Goal: Transaction & Acquisition: Purchase product/service

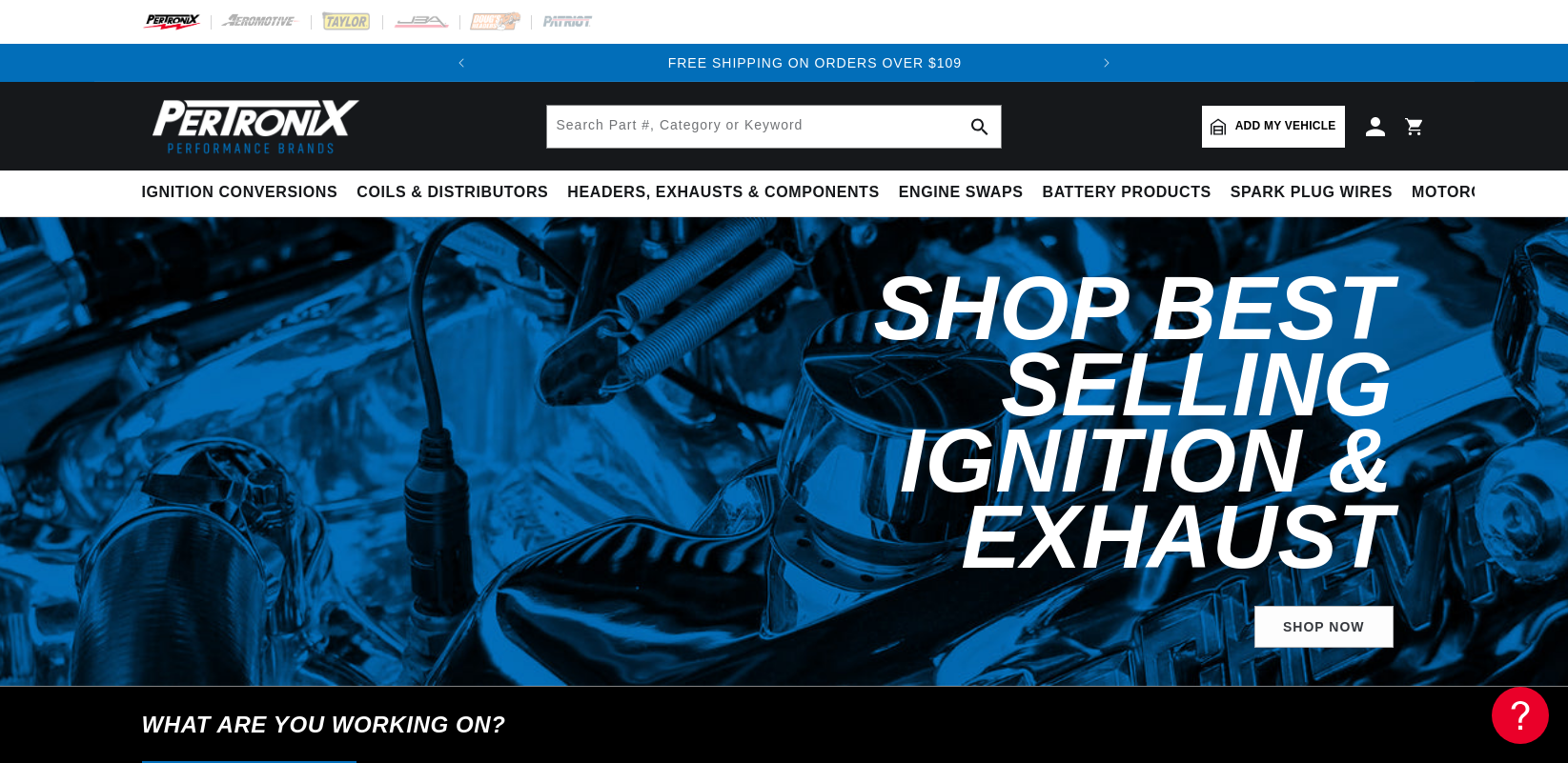
scroll to position [0, 578]
click at [1293, 117] on span "Add my vehicle" at bounding box center [1286, 126] width 101 height 18
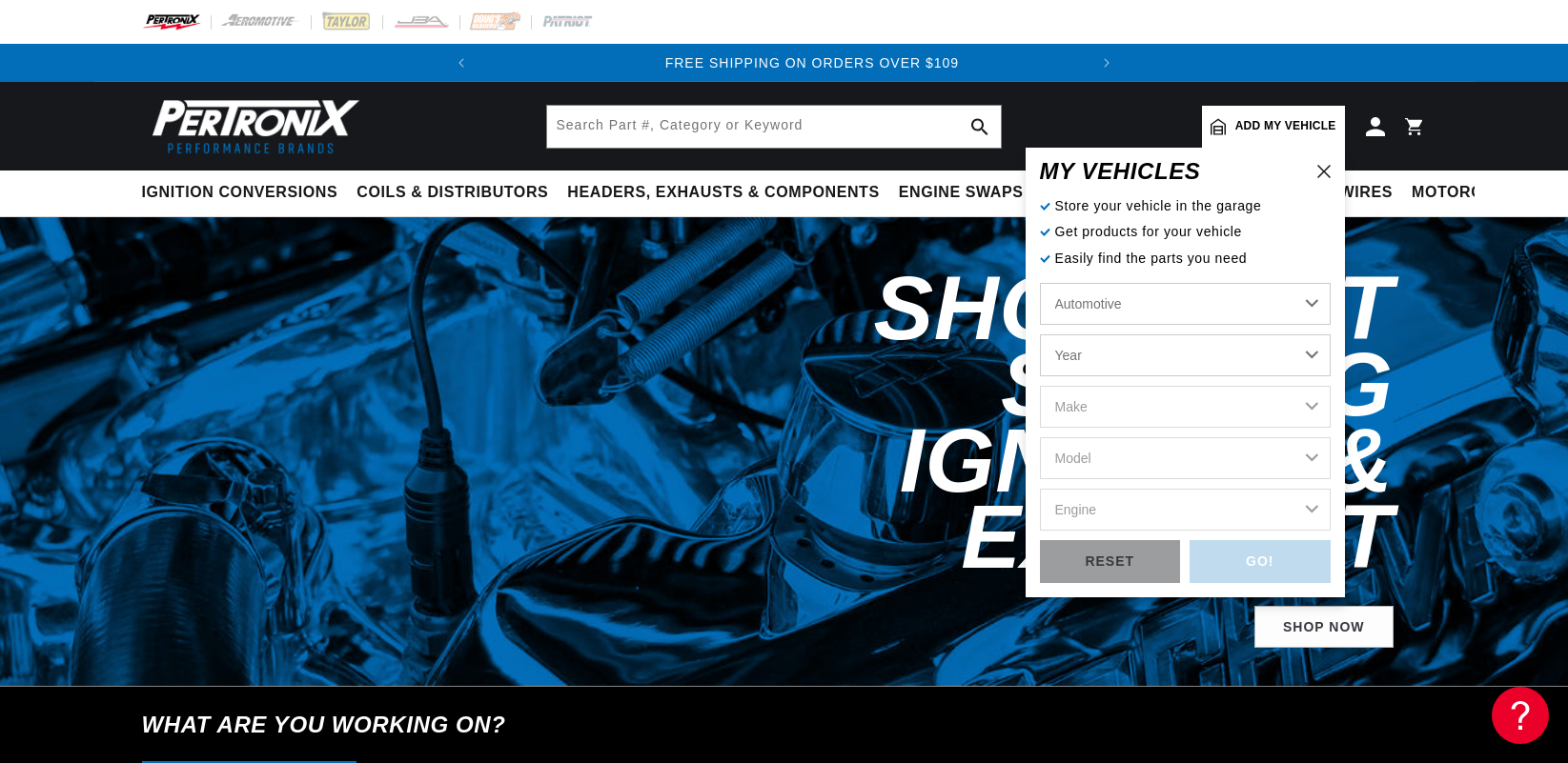
click at [1040, 283] on select "Automotive Agricultural Industrial Marine Motorcycle" at bounding box center [1185, 304] width 291 height 42
drag, startPoint x: 1161, startPoint y: 313, endPoint x: 1155, endPoint y: 233, distance: 80.2
click at [1147, 234] on p "Get products for your vehicle" at bounding box center [1185, 231] width 291 height 21
click at [1040, 334] on select "Year [DATE] 2025 2024 2023 2022 2021 2020 2019 2018 2017 2016 2015 2014 2013 20…" at bounding box center [1185, 355] width 291 height 42
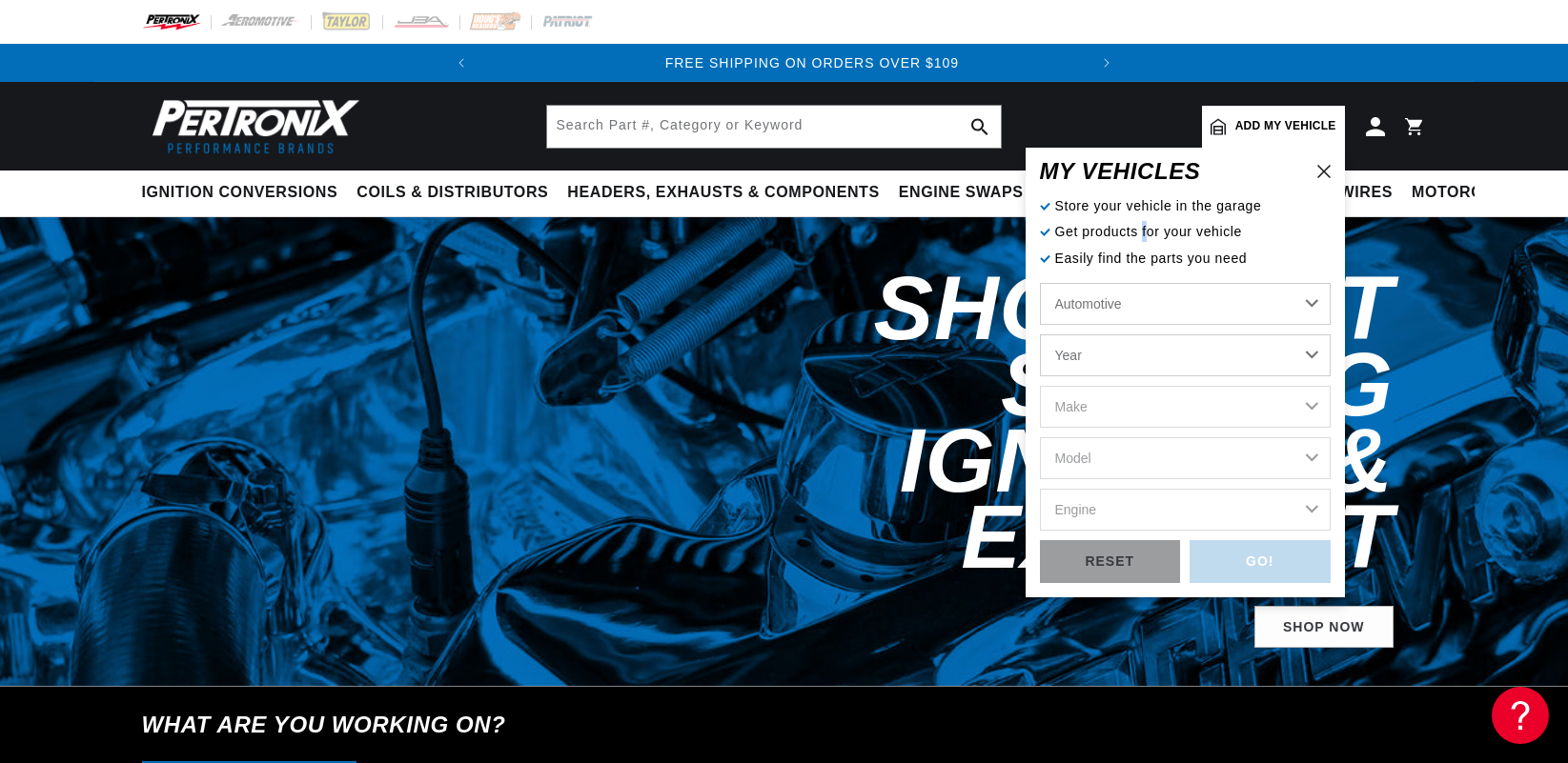
select select "1985"
click at [1040, 385] on select "Make American Motors Avanti Bentley Buick Cadillac Chevrolet Chrysler Dodge Exc…" at bounding box center [1185, 406] width 291 height 42
select select "Chevrolet"
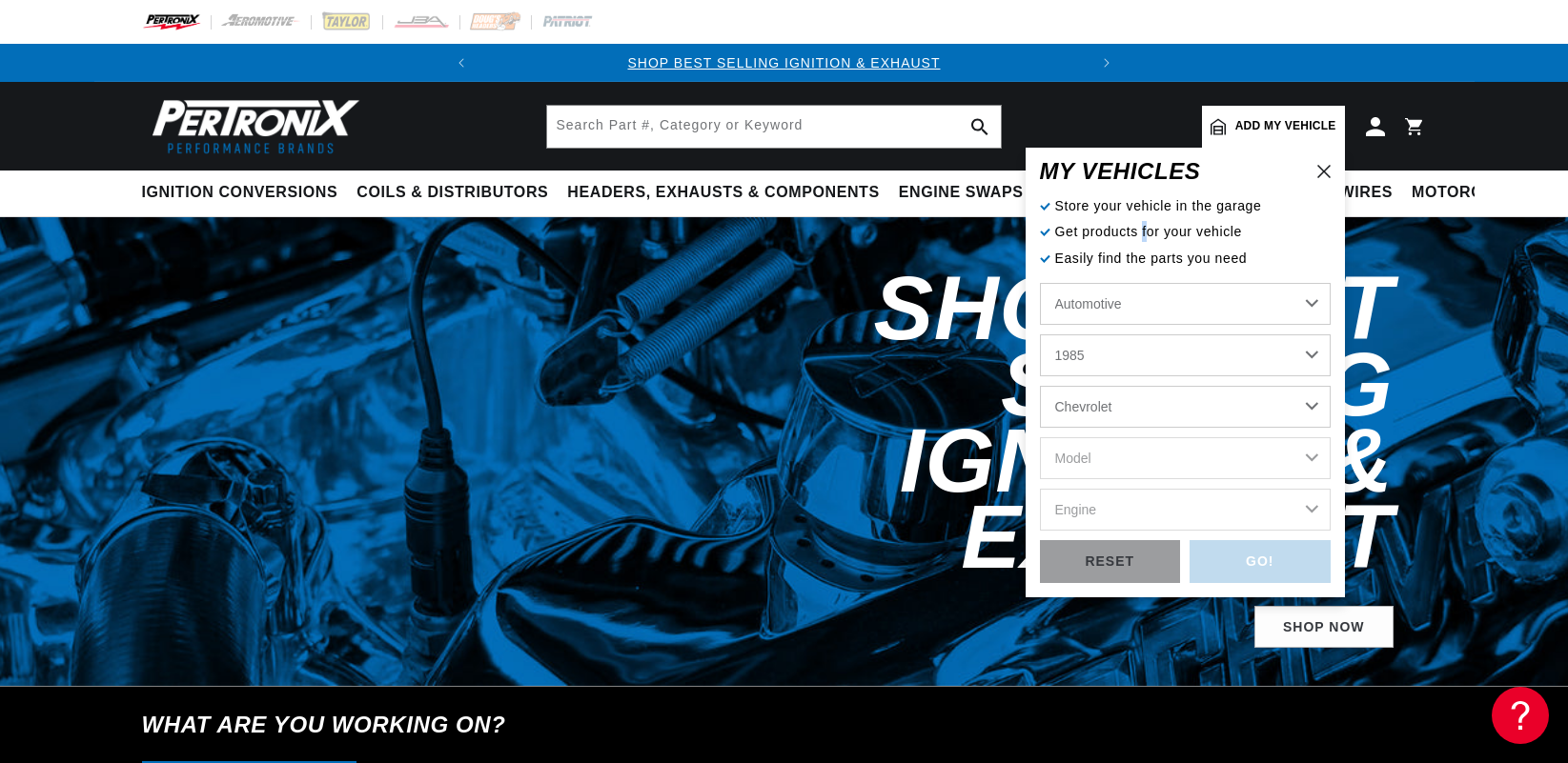
click option "Chevrolet" at bounding box center [0, 0] width 0 height 0
select select "Chevrolet"
click at [1040, 385] on select "American Motors Avanti Bentley Buick Cadillac Chevrolet Chrysler Dodge Excalibu…" at bounding box center [1185, 406] width 291 height 42
drag, startPoint x: 1124, startPoint y: 414, endPoint x: 1105, endPoint y: 477, distance: 65.8
click at [1103, 482] on div "Automotive Agricultural Industrial Marine Motorcycle 2026 2025 2024 2023 2022 2…" at bounding box center [1185, 412] width 291 height 258
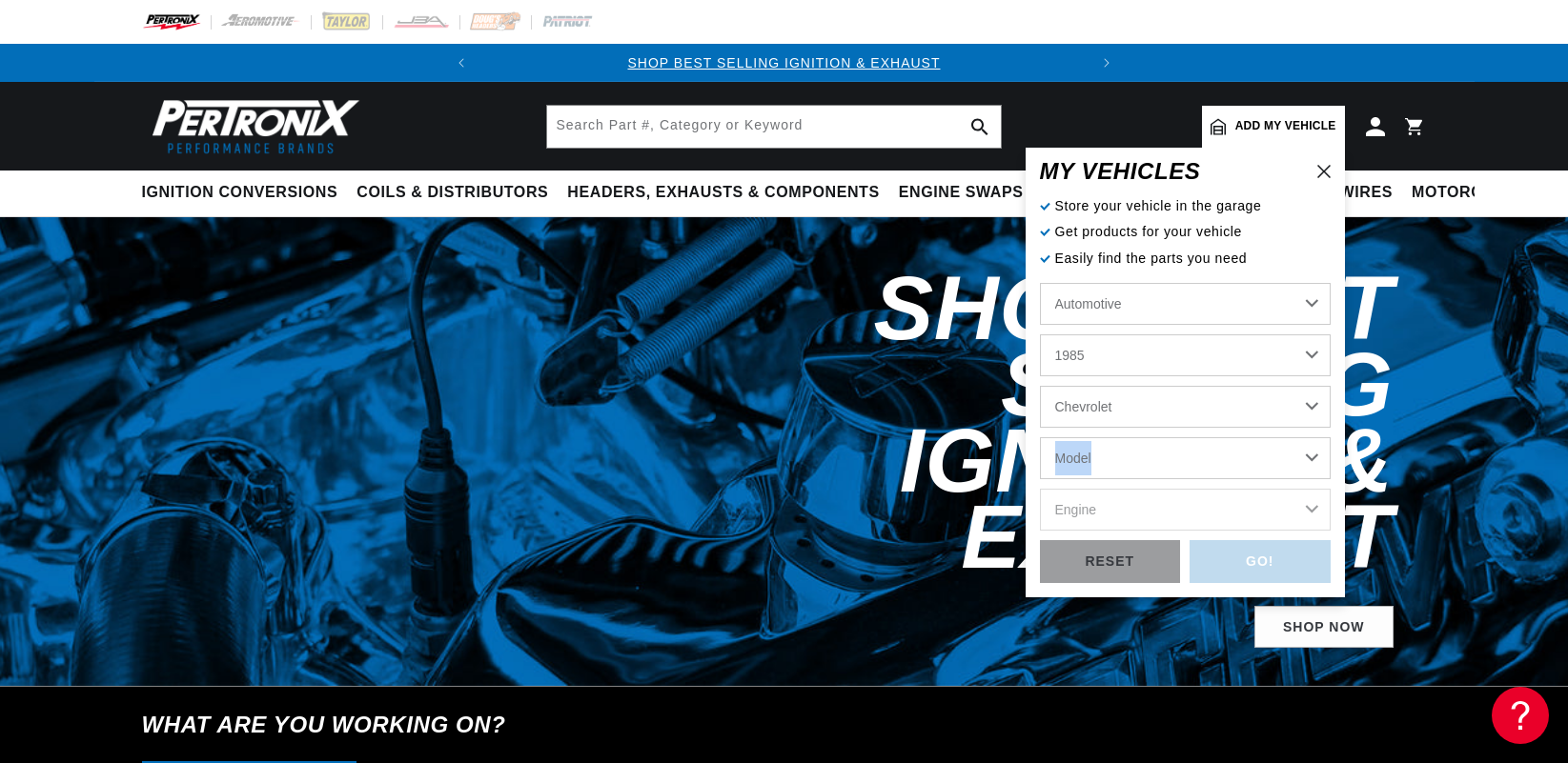
click at [1040, 438] on select "Model B60 C10 C10 Suburban C15 C20 C20 Suburban C30 C35 C60 C70 [GEOGRAPHIC_DAT…" at bounding box center [1185, 458] width 291 height 42
select select "C10"
click option "C10" at bounding box center [0, 0] width 0 height 0
select select "C10"
click at [1040, 489] on select "Engine 5.0L 5.7L 6.6L 7.4L" at bounding box center [1185, 509] width 291 height 42
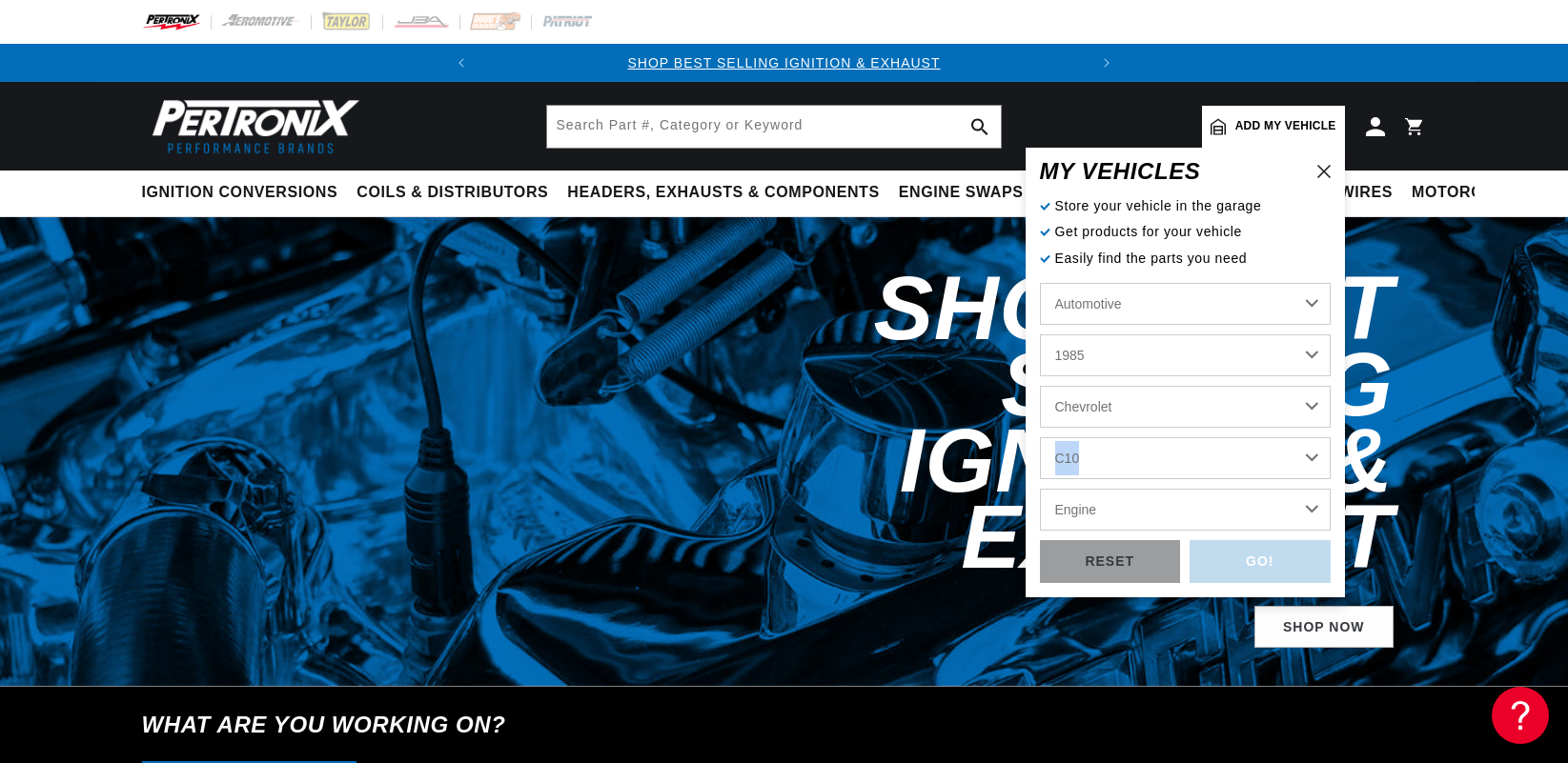
select select "5.7L"
click option "5.7L" at bounding box center [0, 0] width 0 height 0
select select "5.7L"
click at [1253, 563] on div "GO!" at bounding box center [1259, 561] width 141 height 43
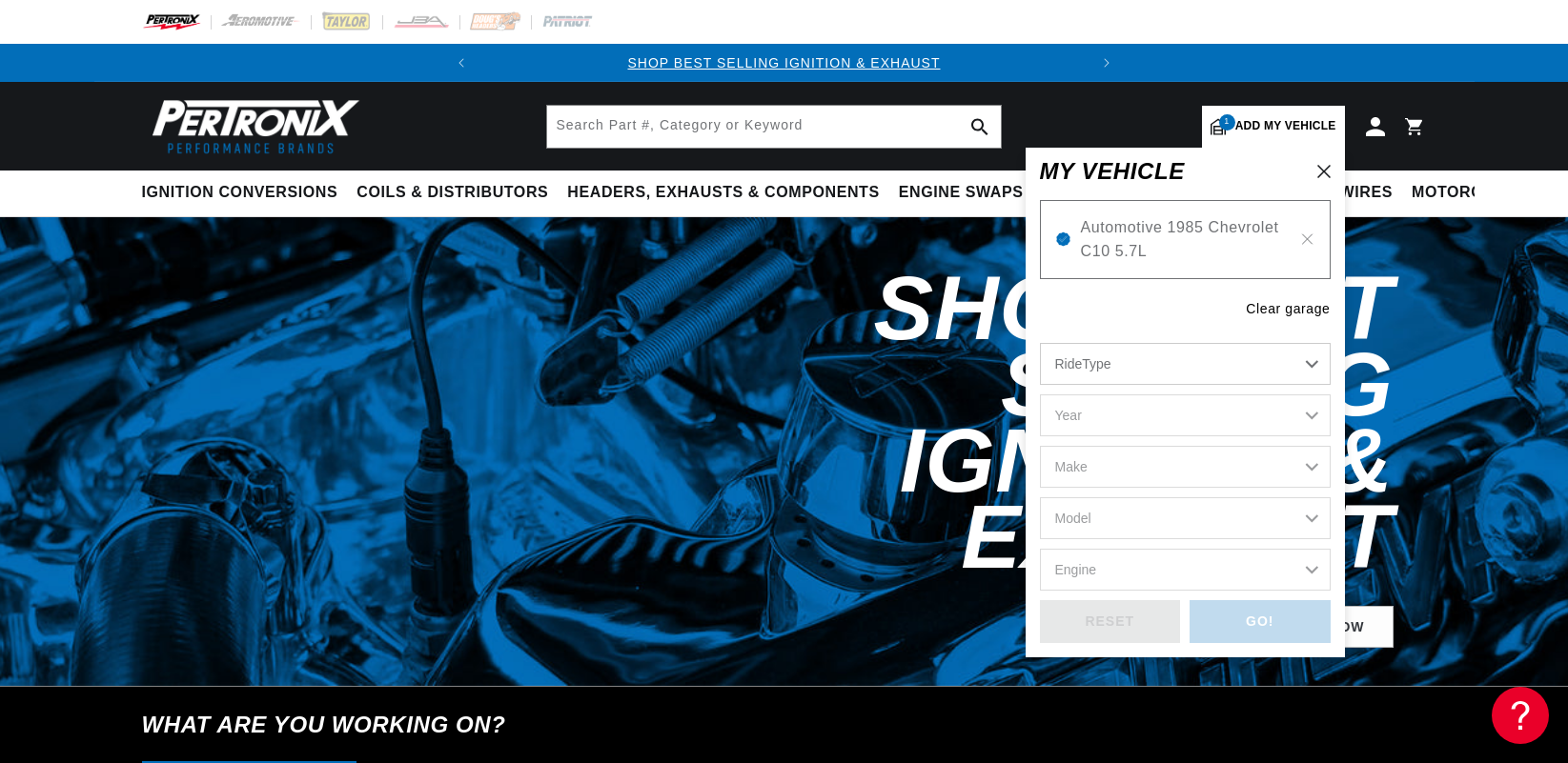
select select "1985"
select select "Chevrolet"
select select "C10"
select select "5.7L"
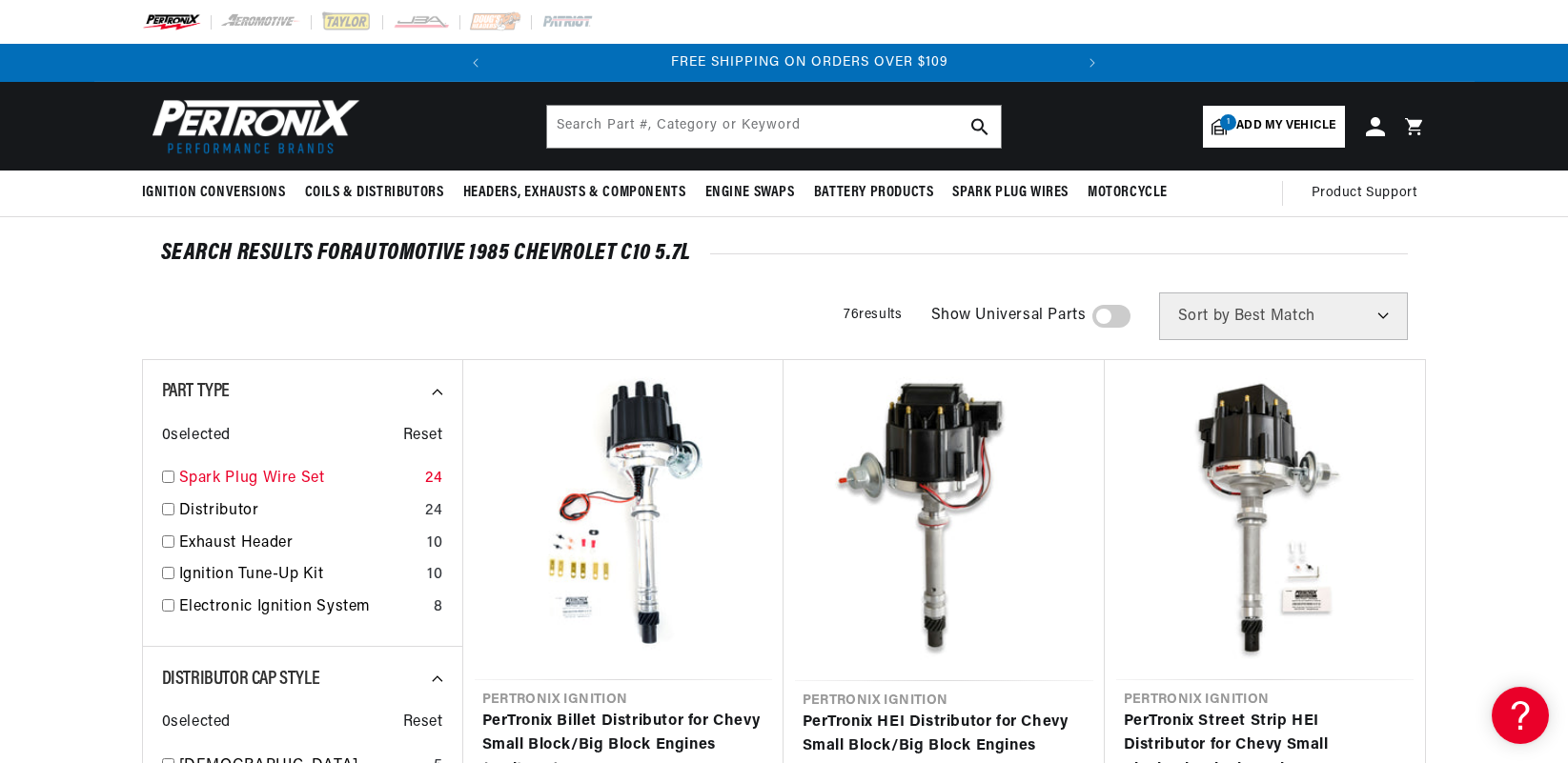
click at [167, 478] on input "checkbox" at bounding box center [168, 477] width 13 height 13
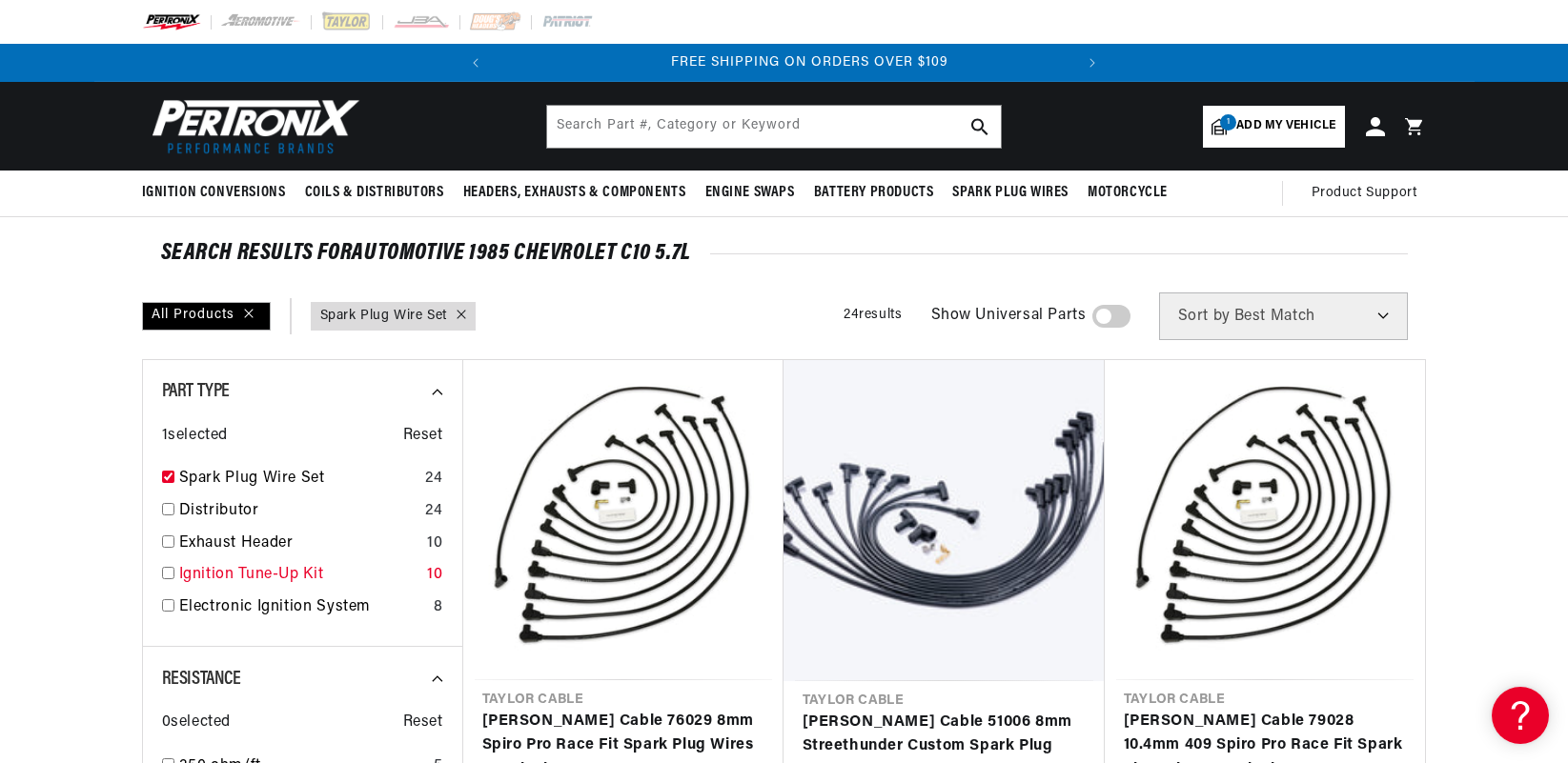
checkbox input "true"
click at [167, 577] on input "checkbox" at bounding box center [168, 572] width 13 height 13
checkbox input "true"
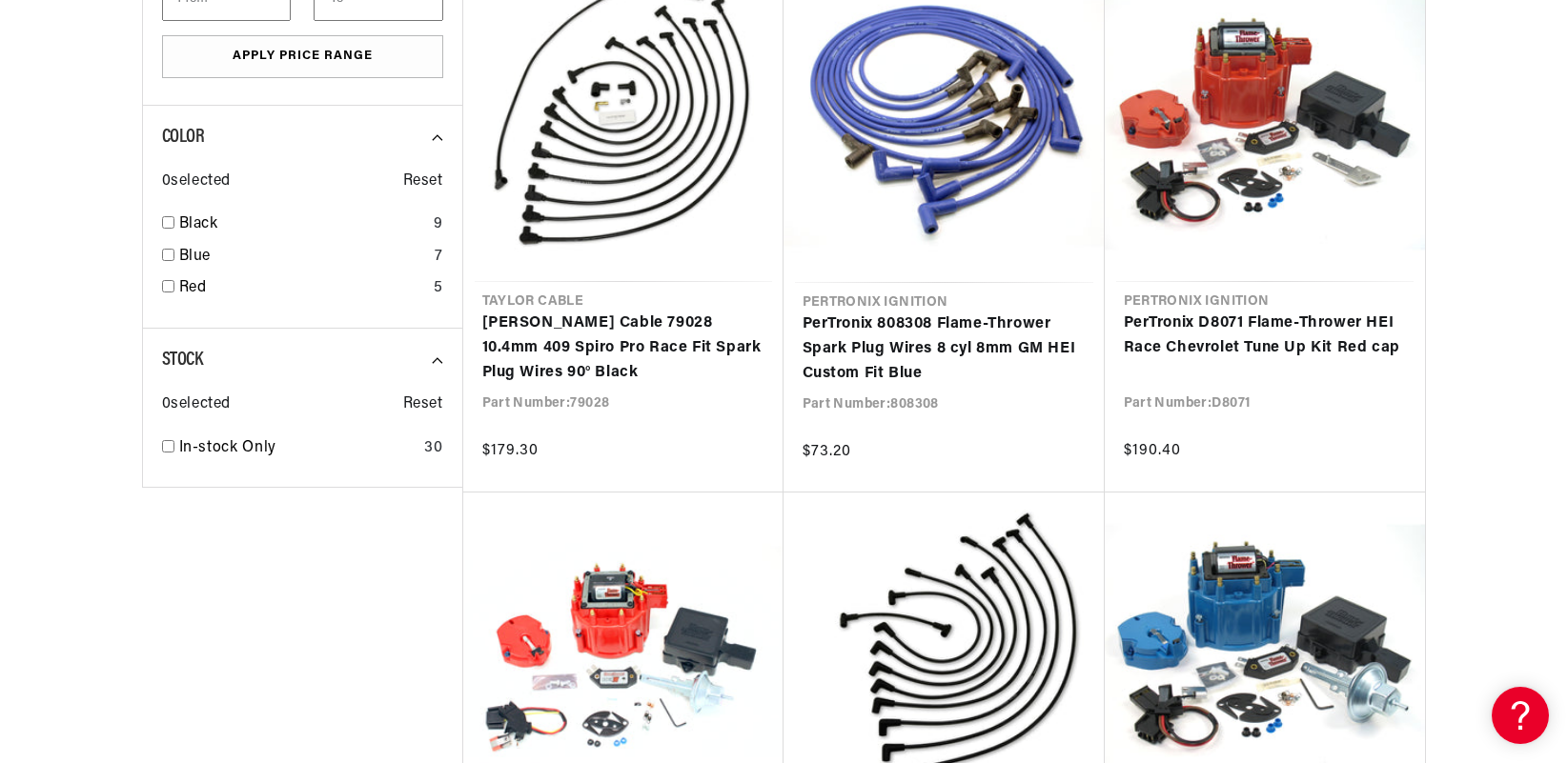
scroll to position [1652, 0]
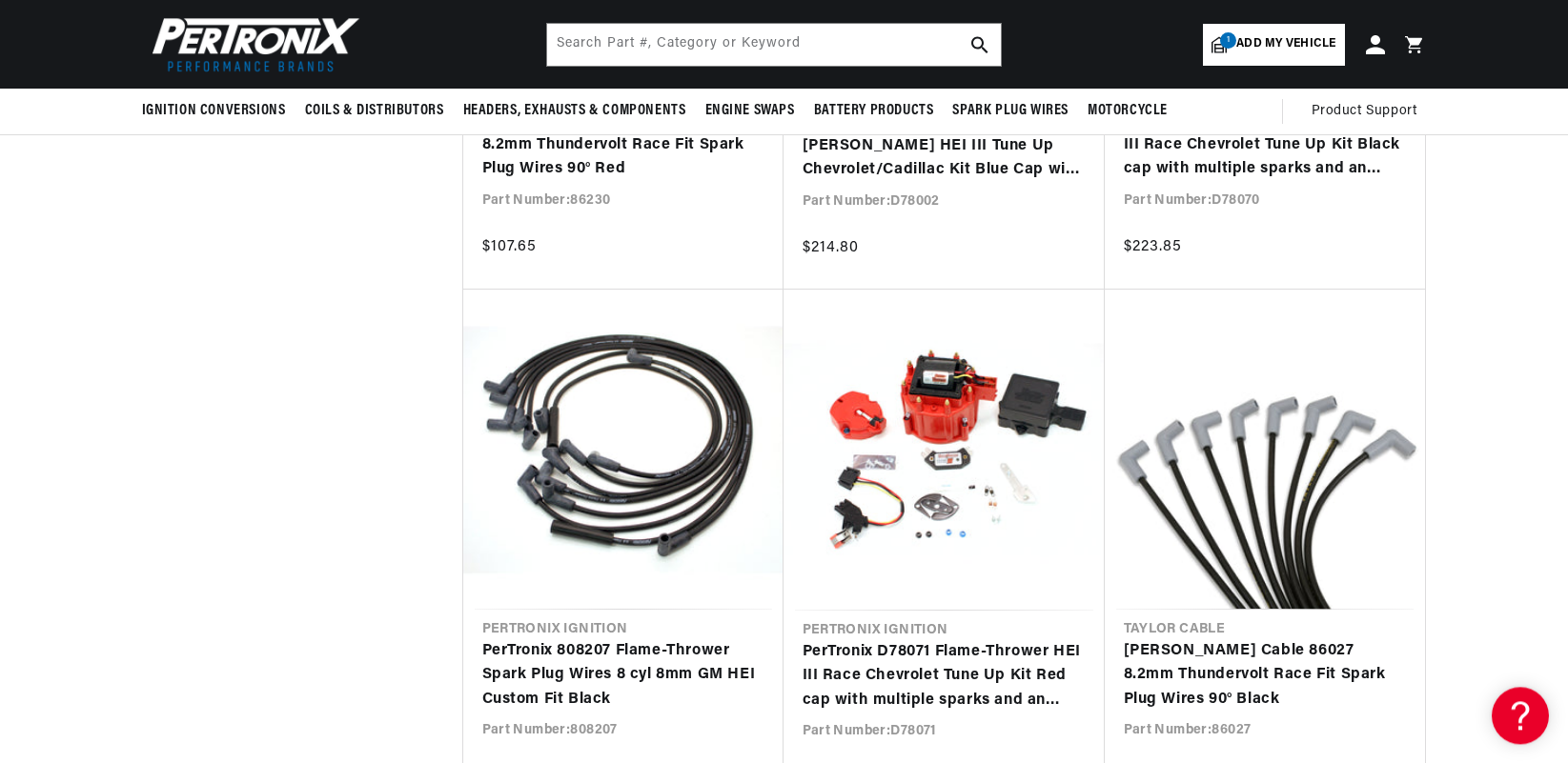
scroll to position [2721, 0]
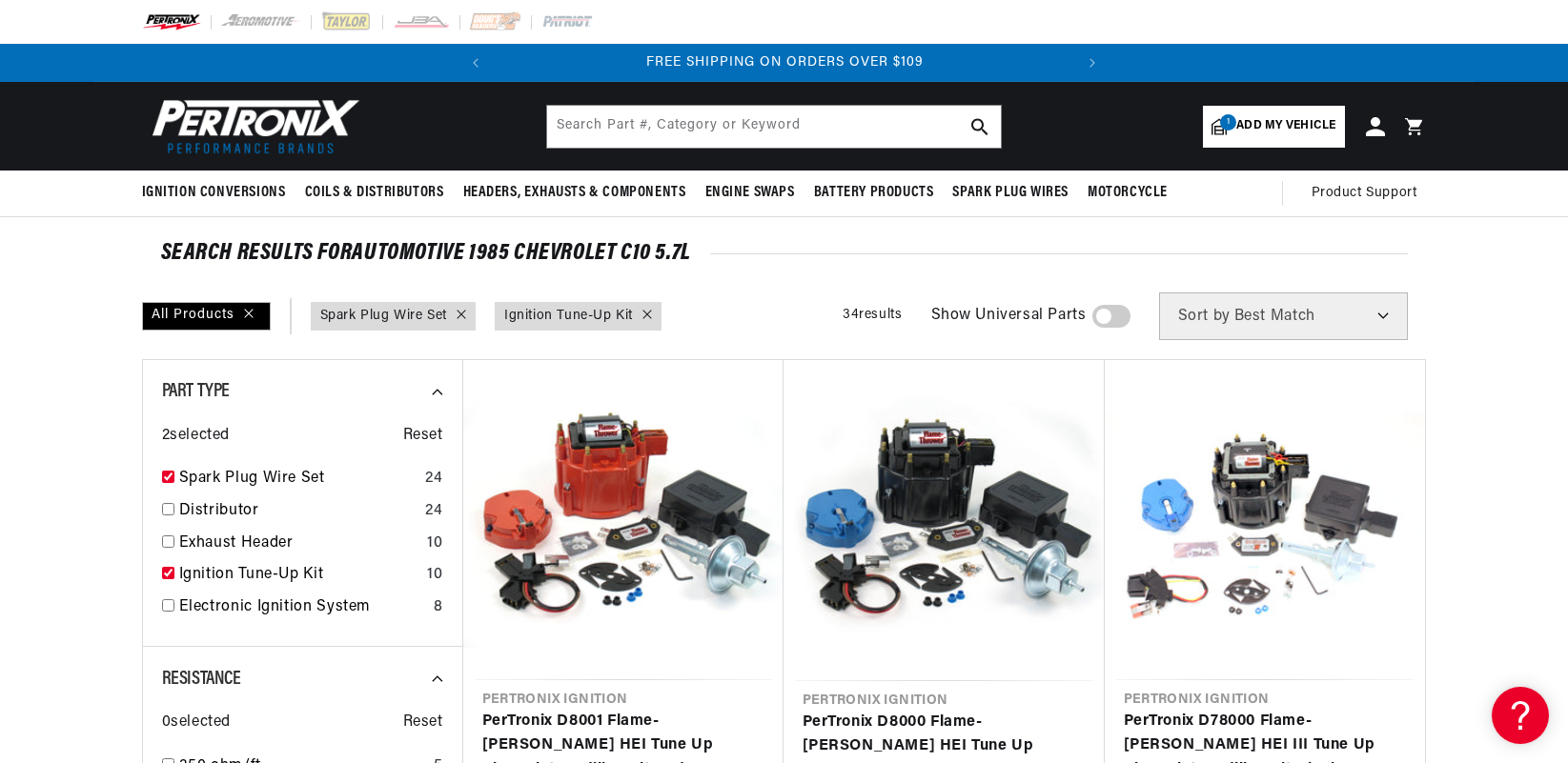
scroll to position [0, 578]
click at [191, 505] on link "Distributor" at bounding box center [298, 511] width 239 height 25
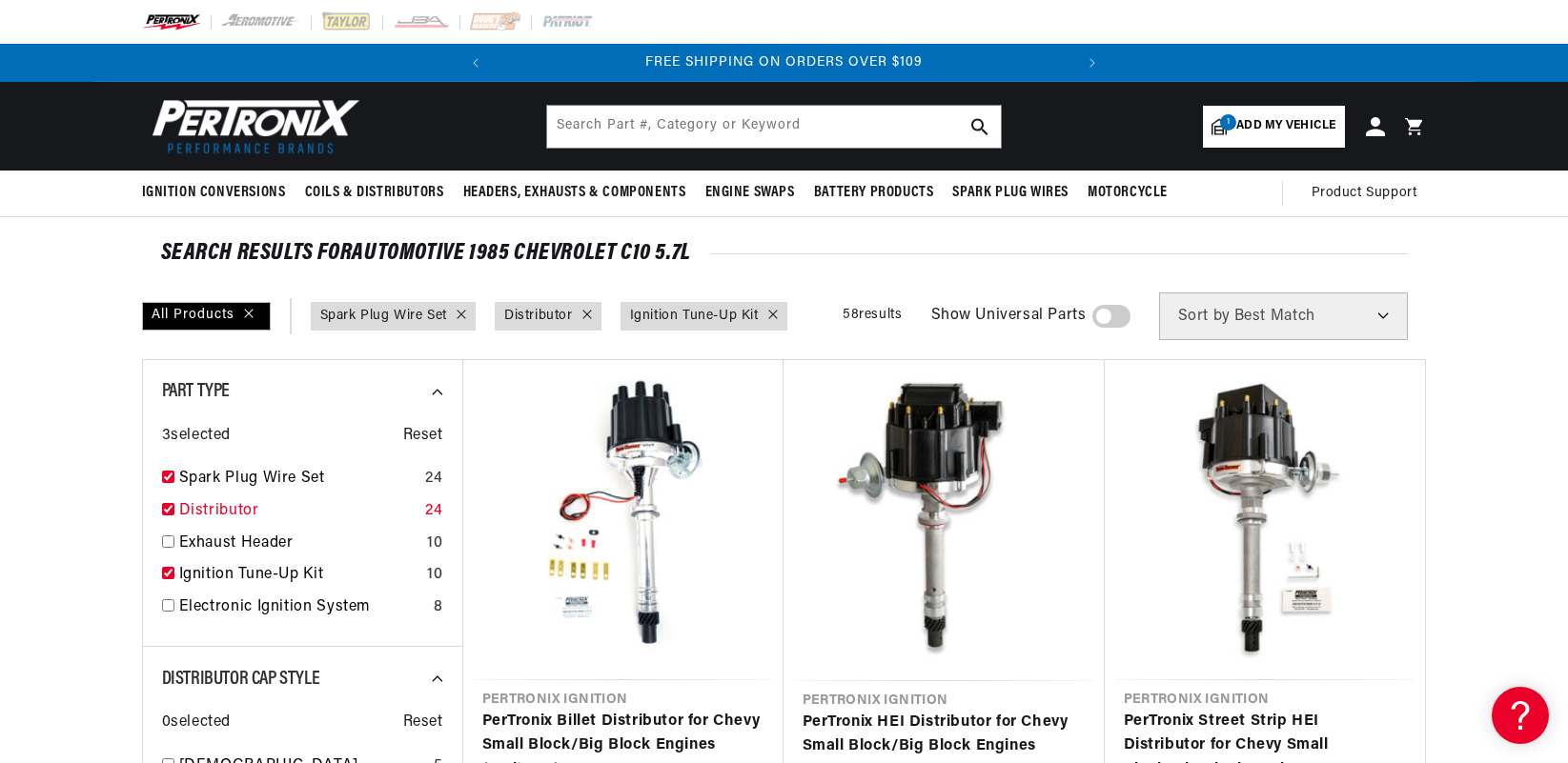
click at [189, 505] on link "Distributor" at bounding box center [298, 511] width 239 height 25
checkbox input "false"
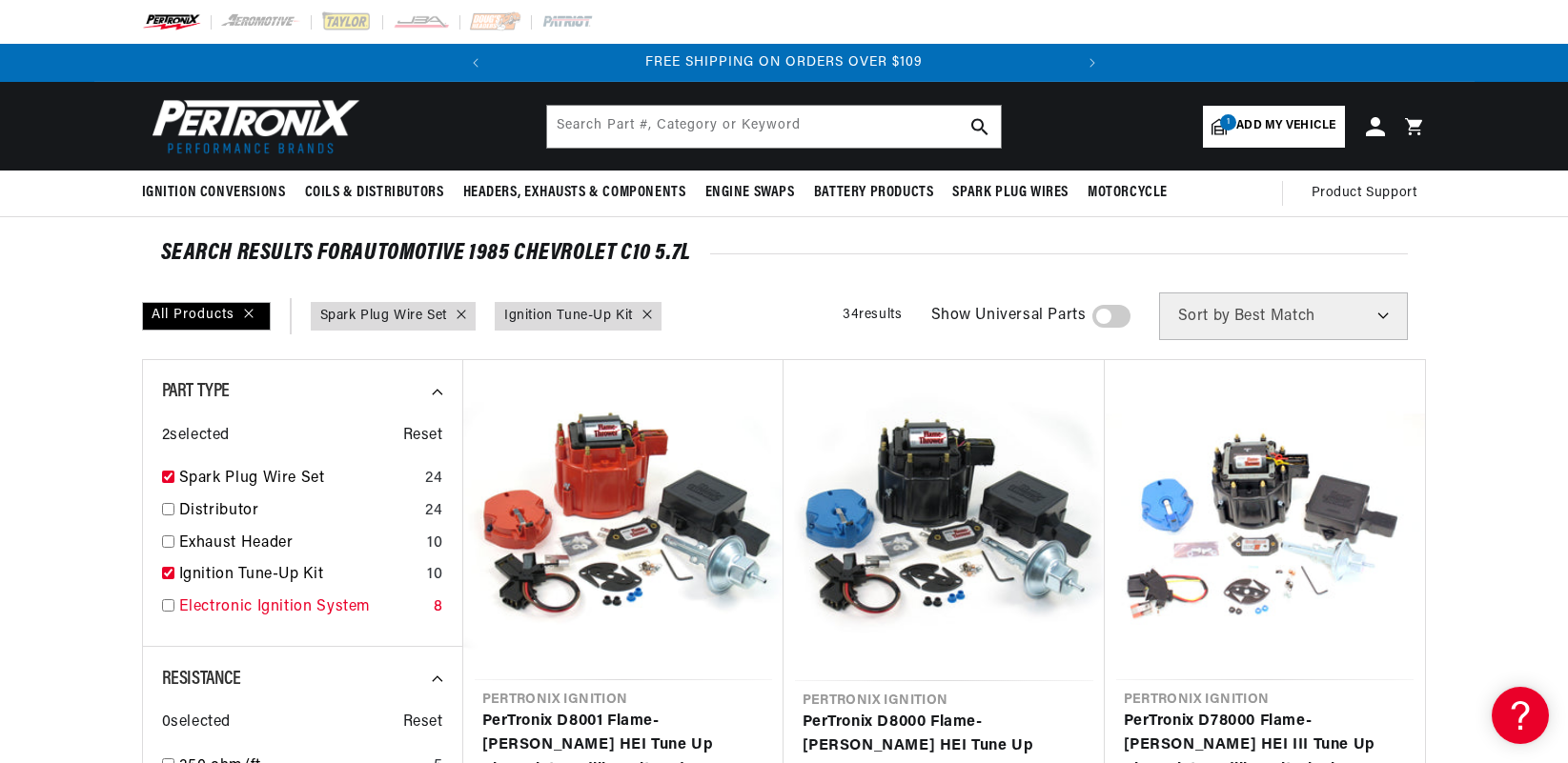
click at [170, 602] on input "checkbox" at bounding box center [168, 605] width 13 height 13
checkbox input "true"
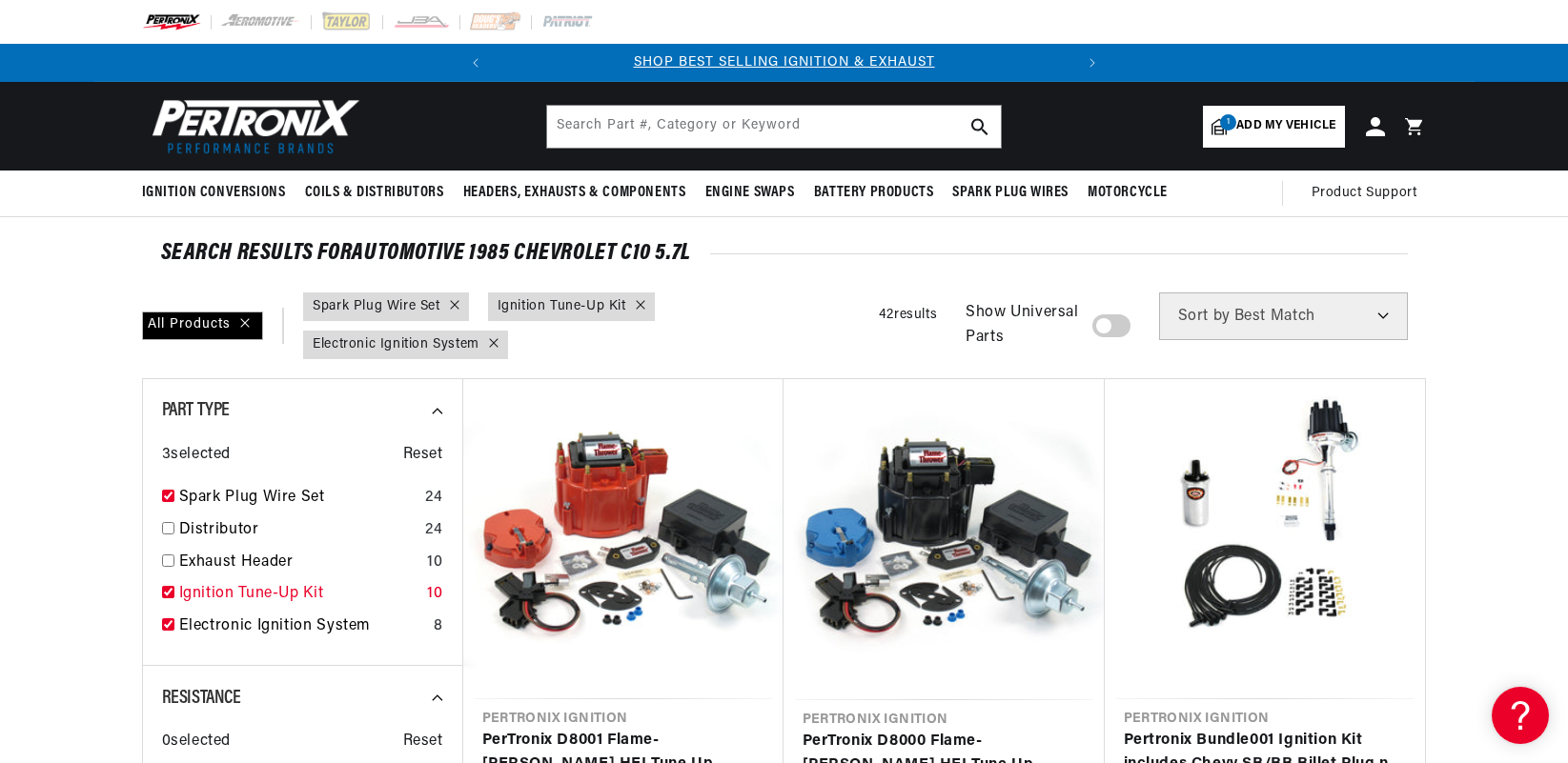
click at [168, 588] on input "checkbox" at bounding box center [168, 592] width 13 height 13
checkbox input "false"
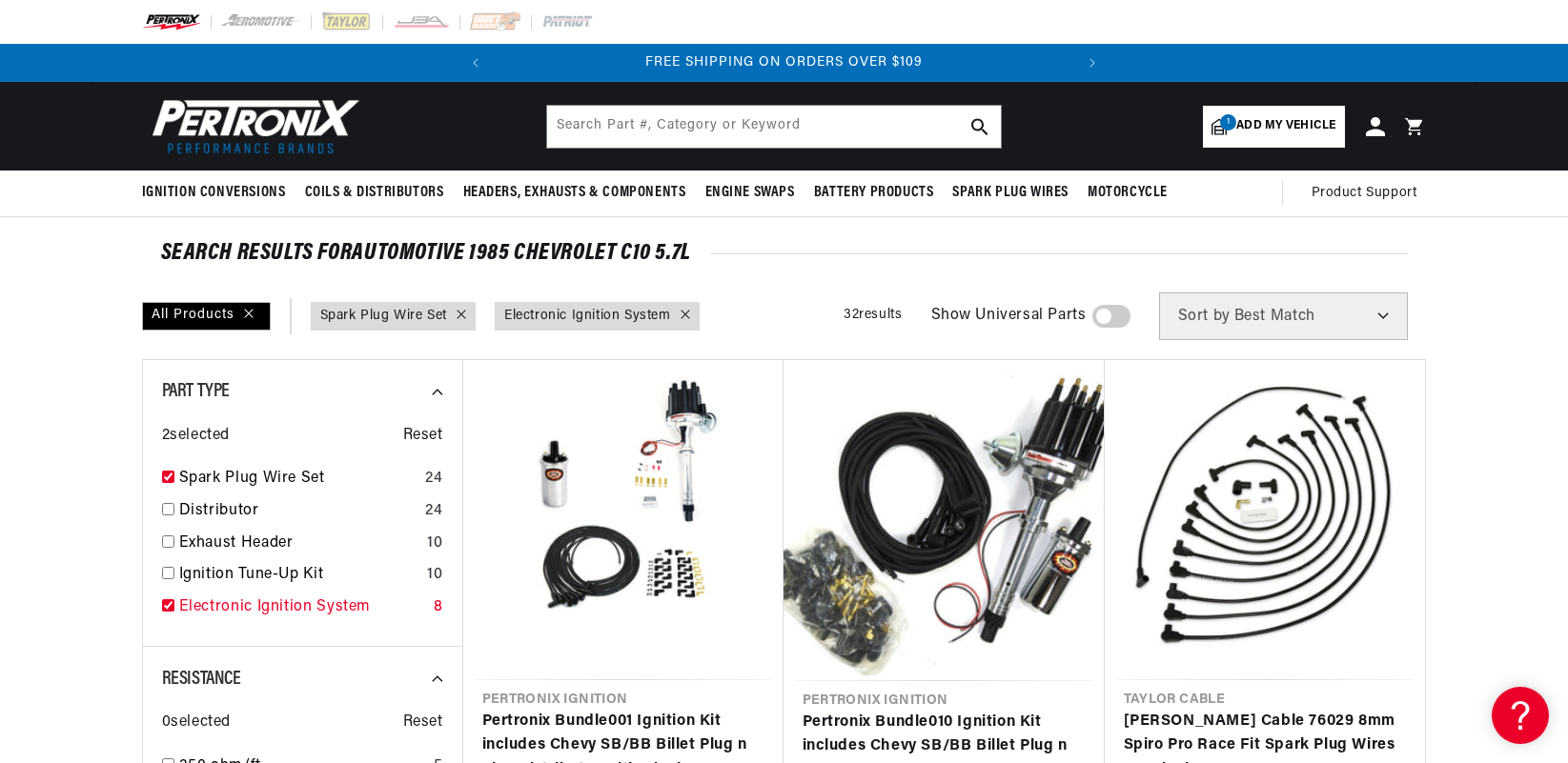
click at [167, 609] on input "checkbox" at bounding box center [168, 605] width 13 height 13
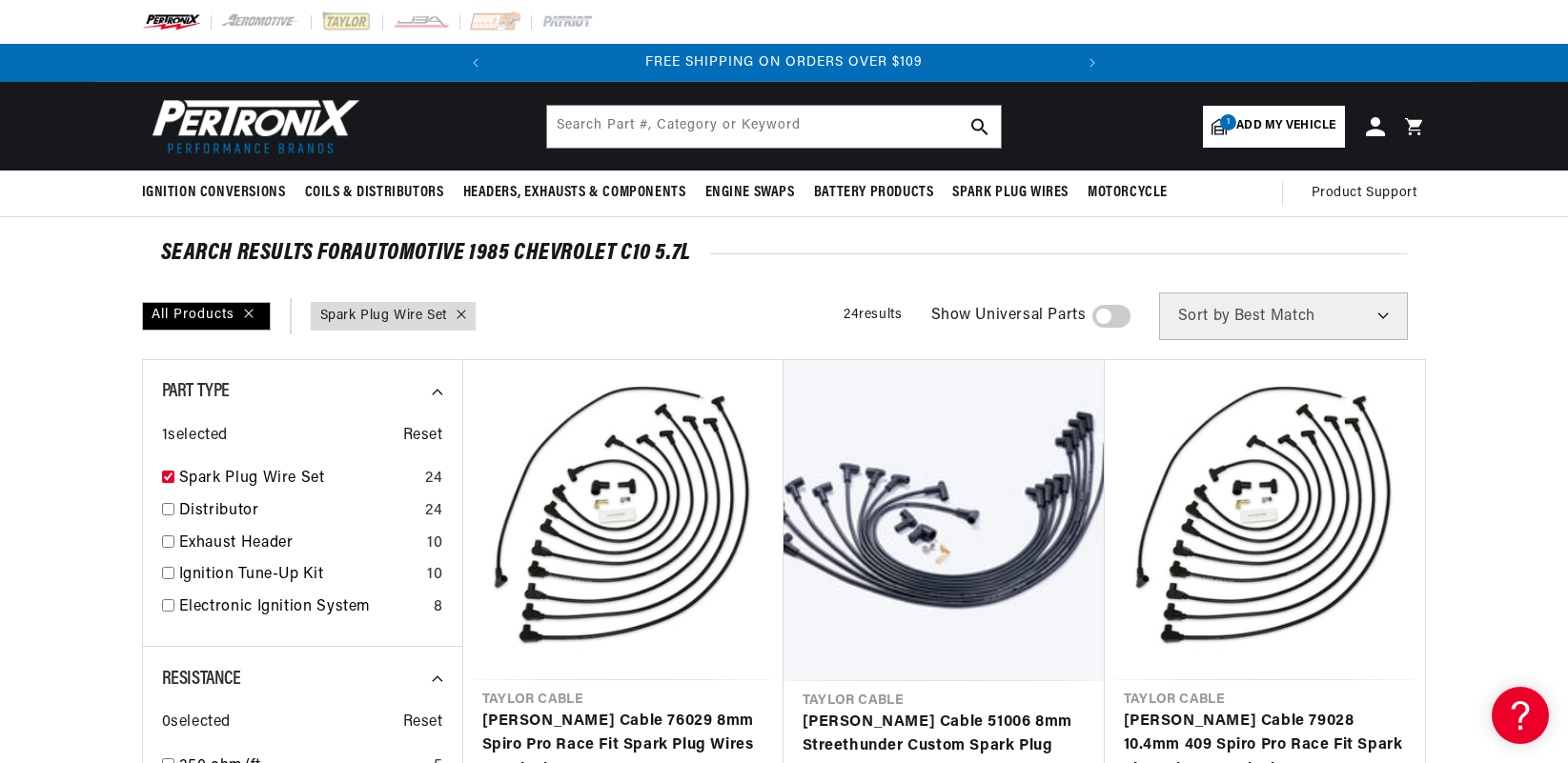
checkbox input "false"
